Goal: Transaction & Acquisition: Obtain resource

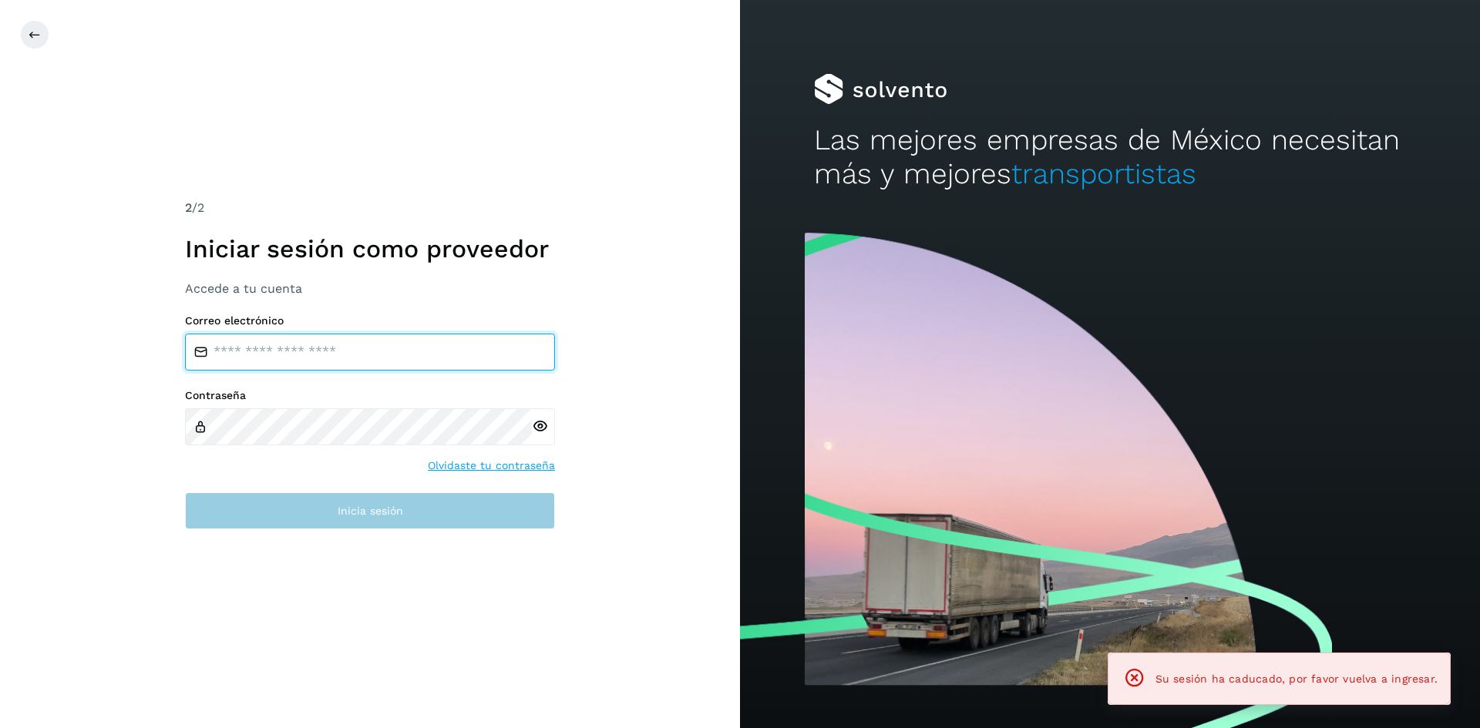
type input "**********"
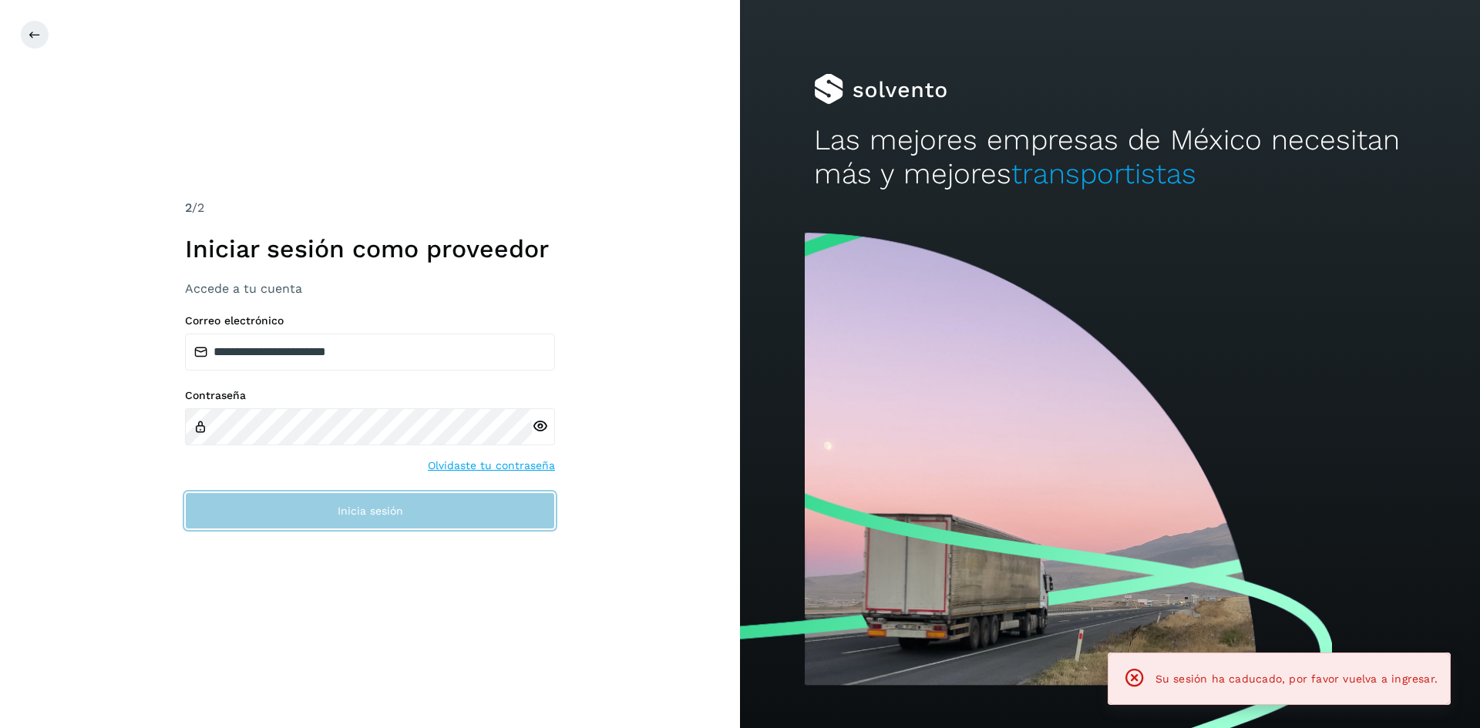
click at [394, 518] on button "Inicia sesión" at bounding box center [370, 511] width 370 height 37
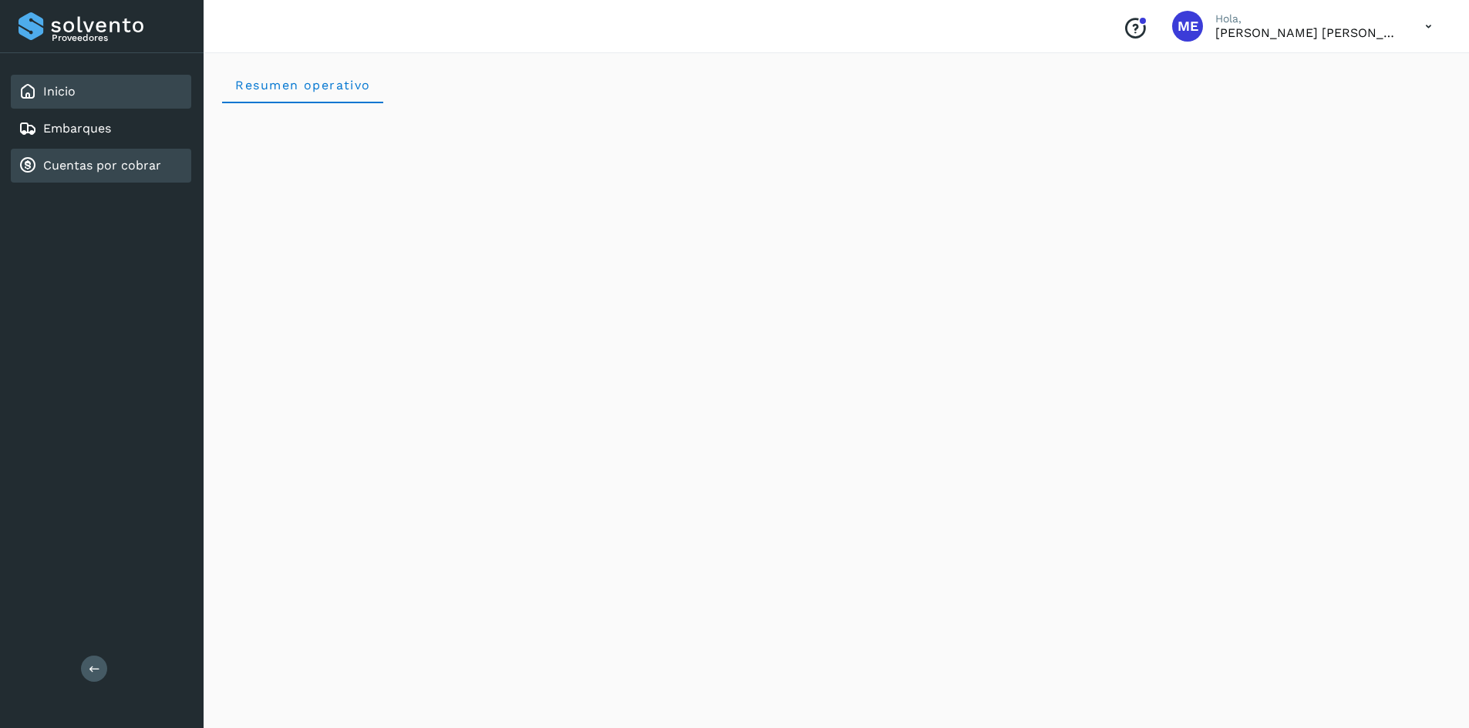
click at [52, 153] on div "Cuentas por cobrar" at bounding box center [101, 166] width 180 height 34
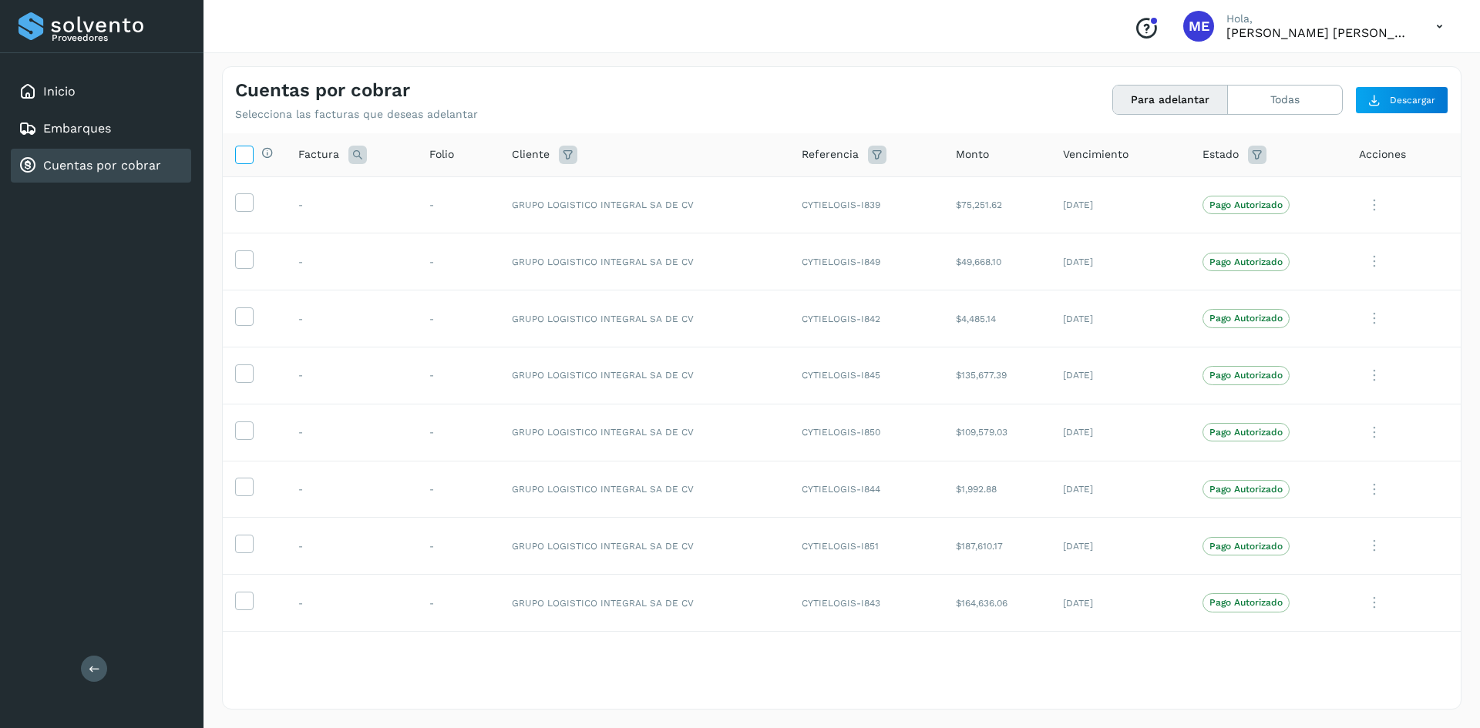
click at [242, 160] on icon at bounding box center [244, 154] width 16 height 16
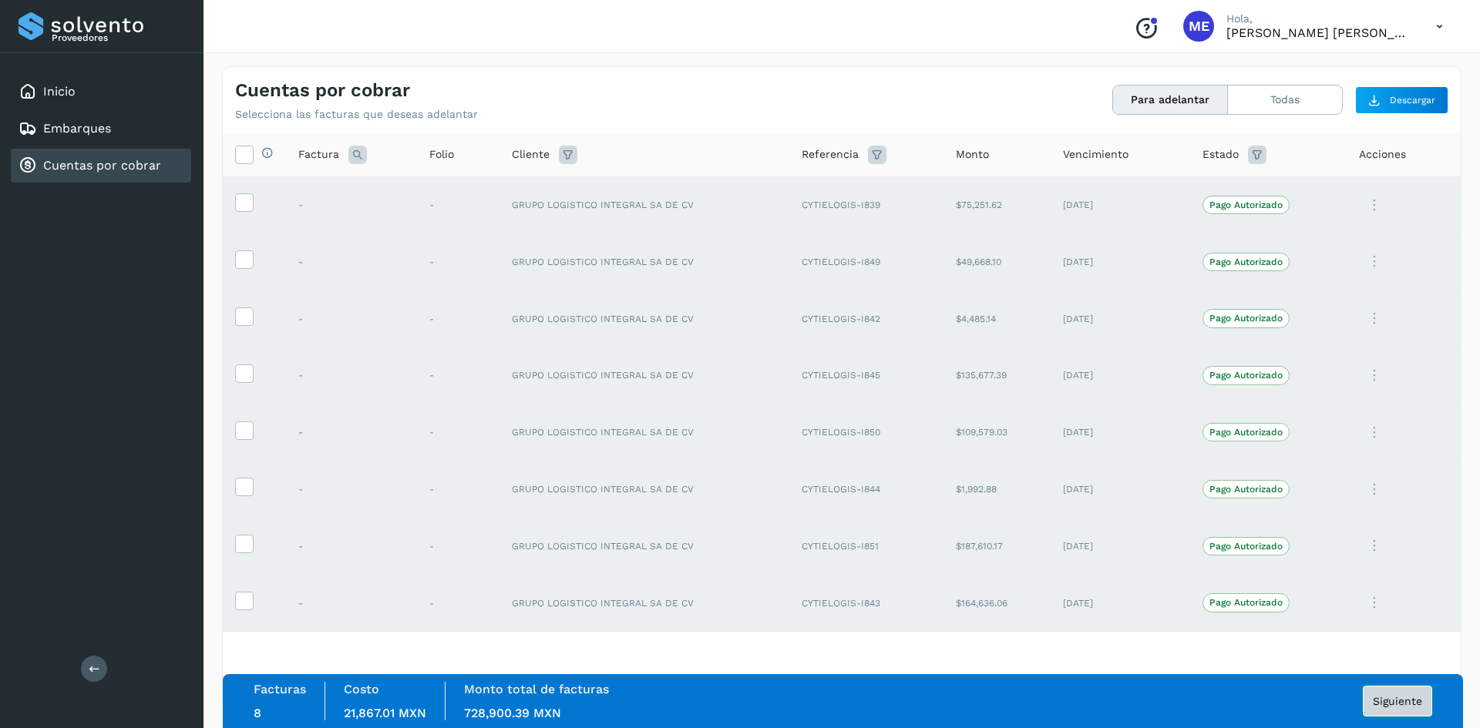
click at [1404, 701] on span "Siguiente" at bounding box center [1397, 701] width 49 height 11
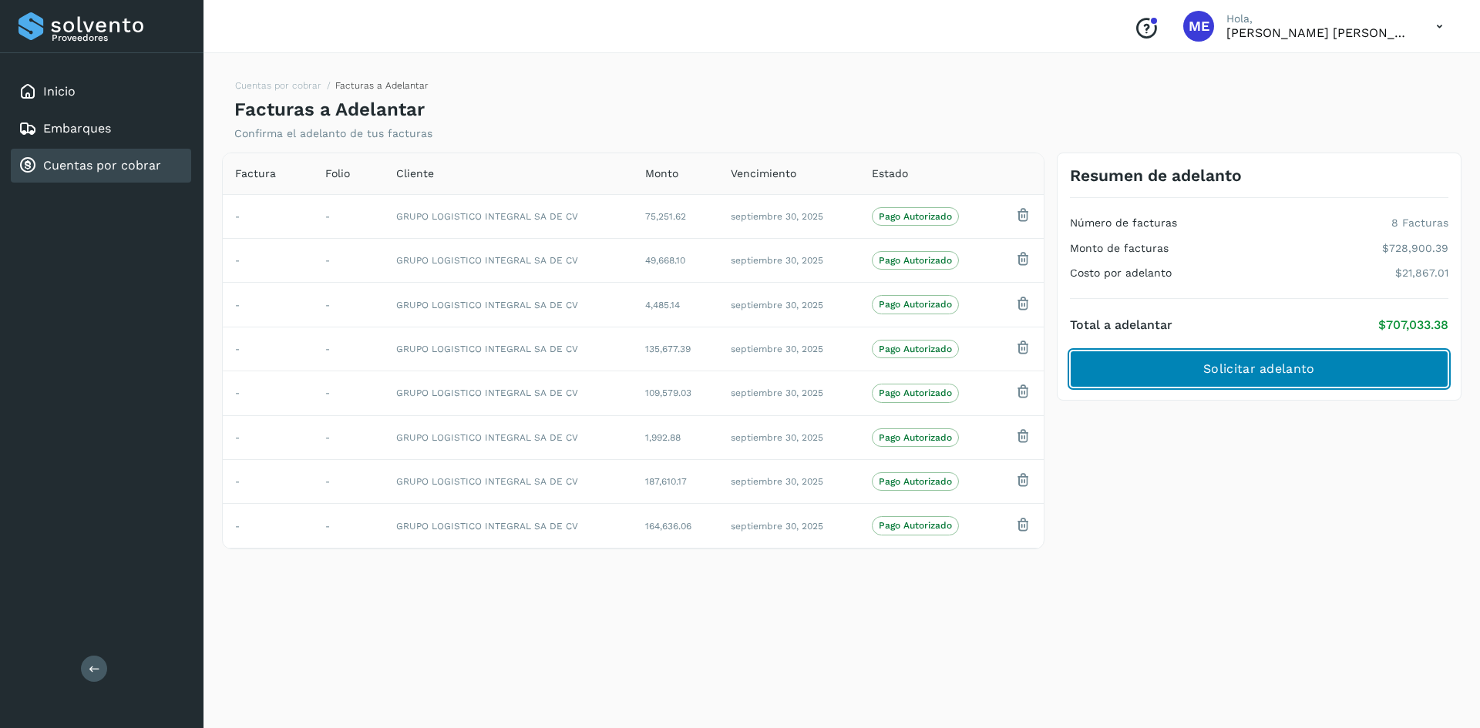
click at [1289, 369] on span "Solicitar adelanto" at bounding box center [1258, 369] width 111 height 17
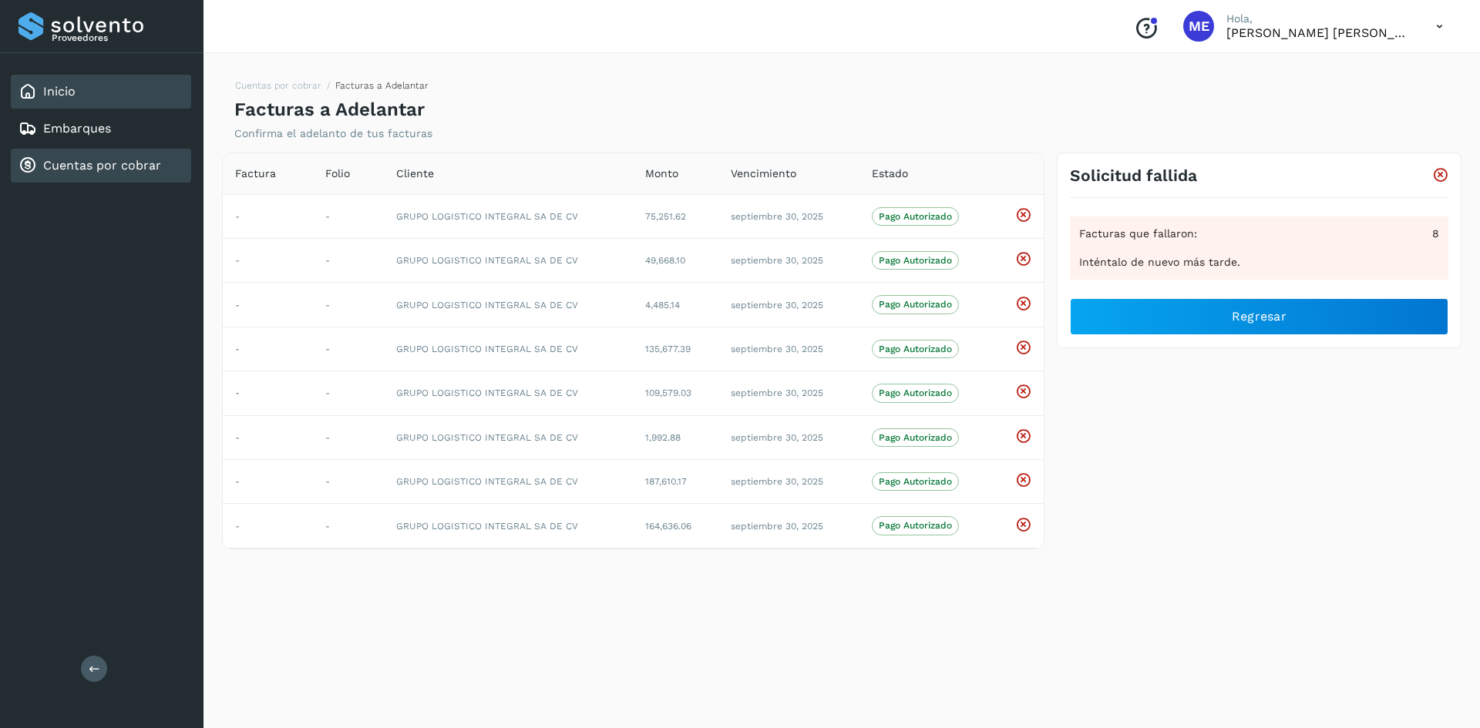
click at [65, 89] on link "Inicio" at bounding box center [59, 91] width 32 height 15
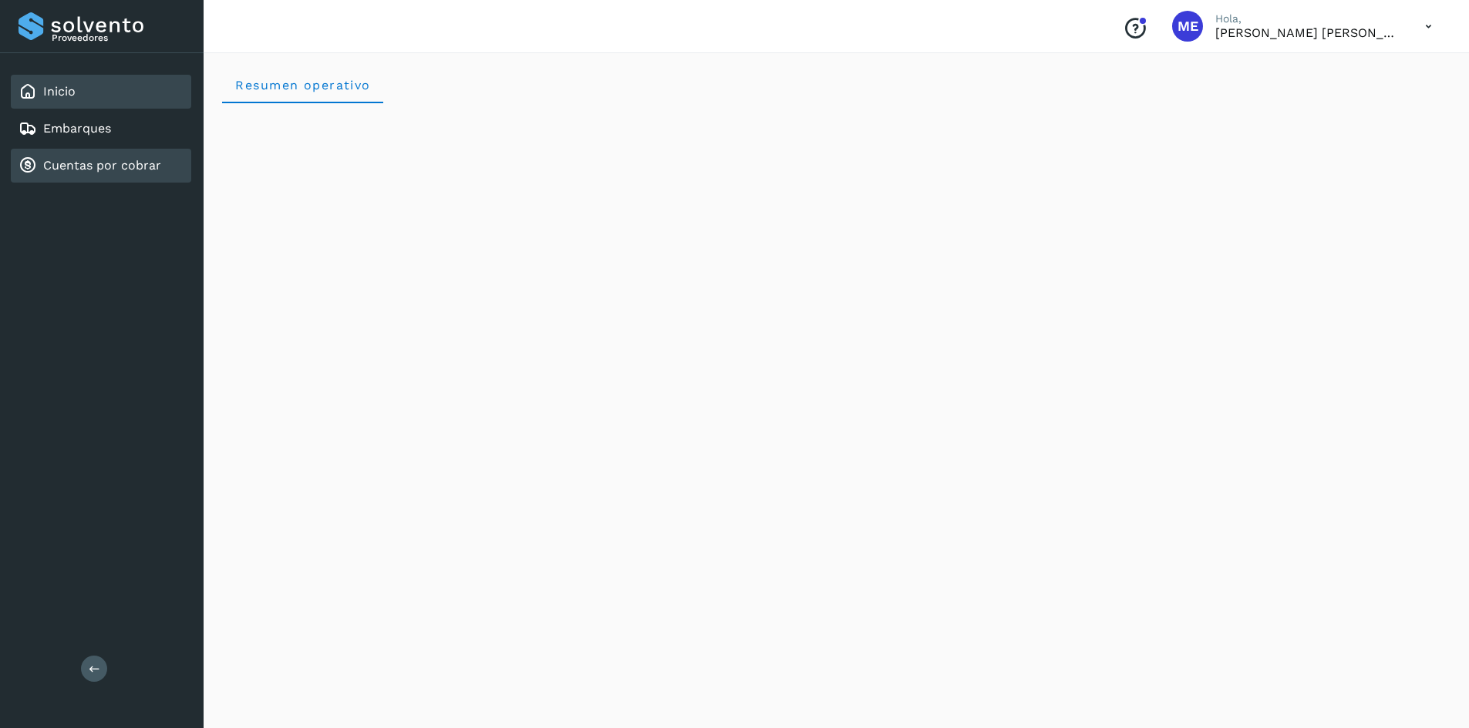
click at [68, 165] on link "Cuentas por cobrar" at bounding box center [102, 165] width 118 height 15
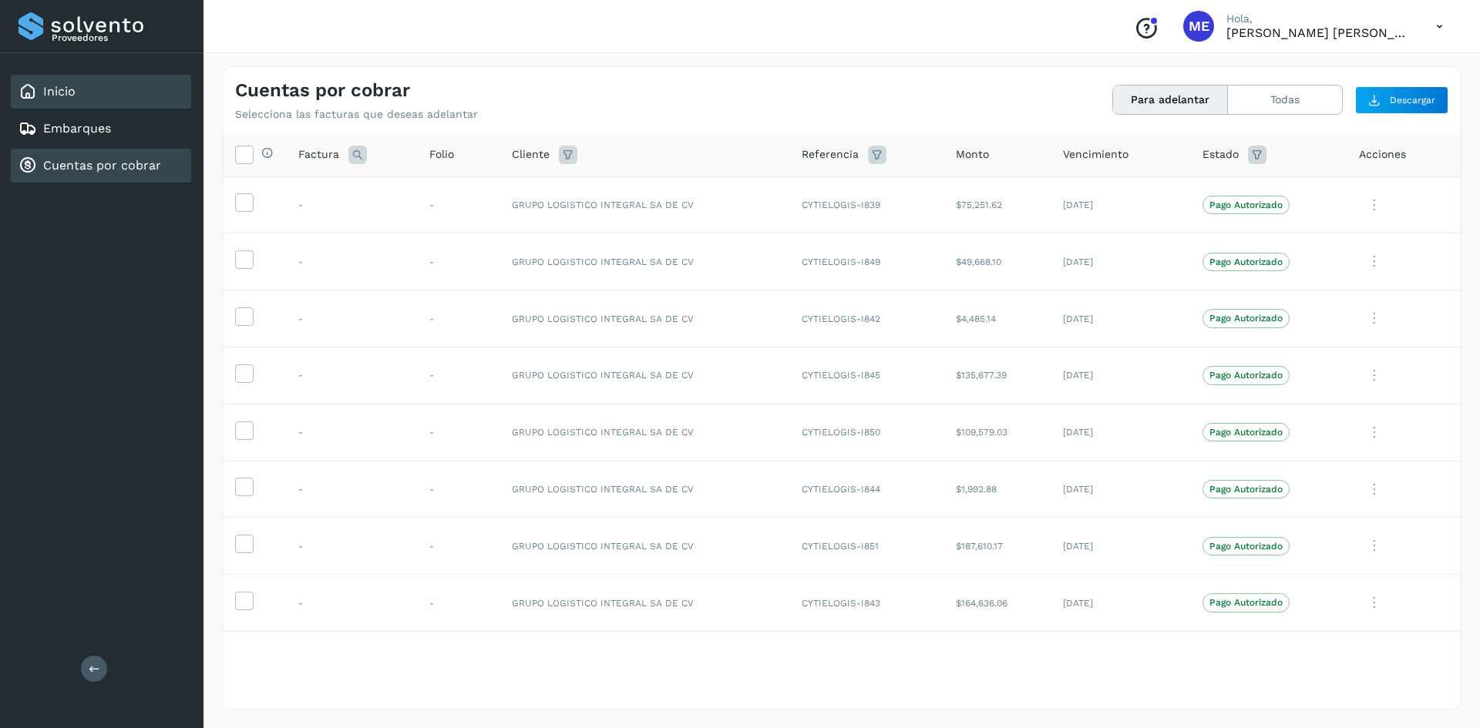
click at [52, 86] on link "Inicio" at bounding box center [59, 91] width 32 height 15
